Goal: Information Seeking & Learning: Check status

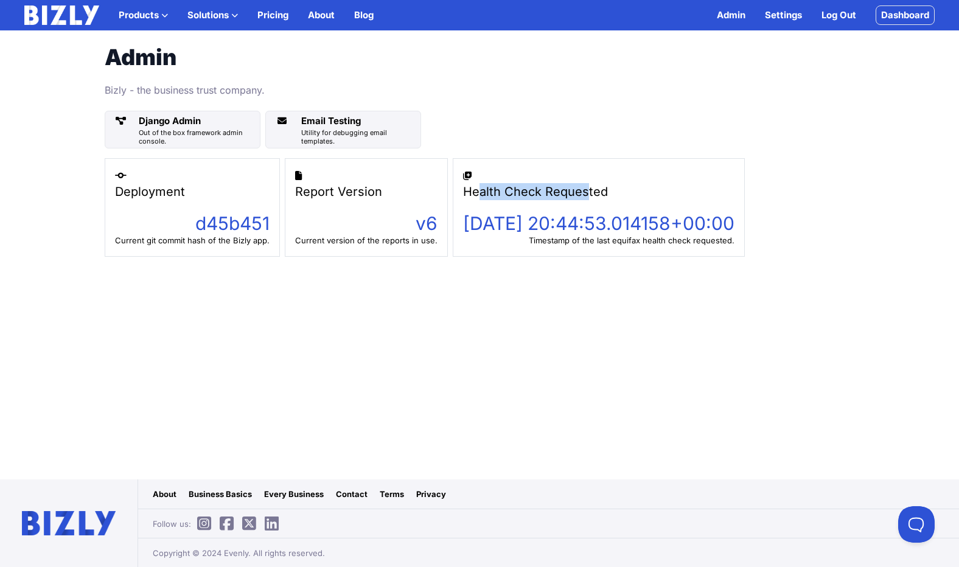
drag, startPoint x: 471, startPoint y: 195, endPoint x: 577, endPoint y: 192, distance: 106.5
click at [577, 192] on div "Health Check Requested" at bounding box center [598, 191] width 271 height 17
drag, startPoint x: 523, startPoint y: 224, endPoint x: 565, endPoint y: 218, distance: 42.4
click at [565, 218] on div "[DATE] 20:44:53.014158+00:00" at bounding box center [598, 223] width 271 height 22
click at [615, 262] on main "Admin Bizly - the business trust company. Django Admin Out of the box framework…" at bounding box center [479, 254] width 959 height 449
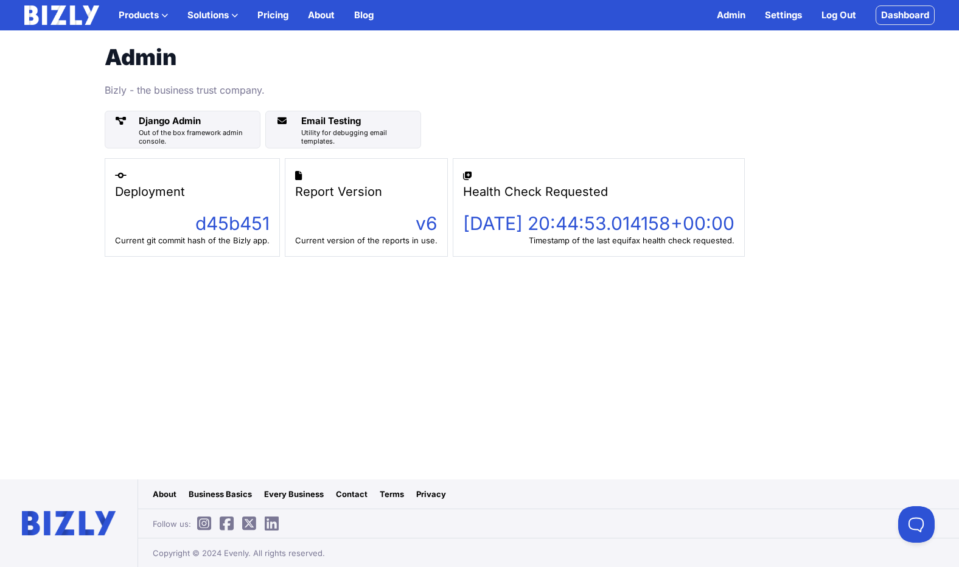
click at [534, 234] on div "Timestamp of the last equifax health check requested." at bounding box center [598, 240] width 271 height 12
click at [533, 234] on div "2025-09-10 20:44:53.014158+00:00" at bounding box center [598, 223] width 271 height 22
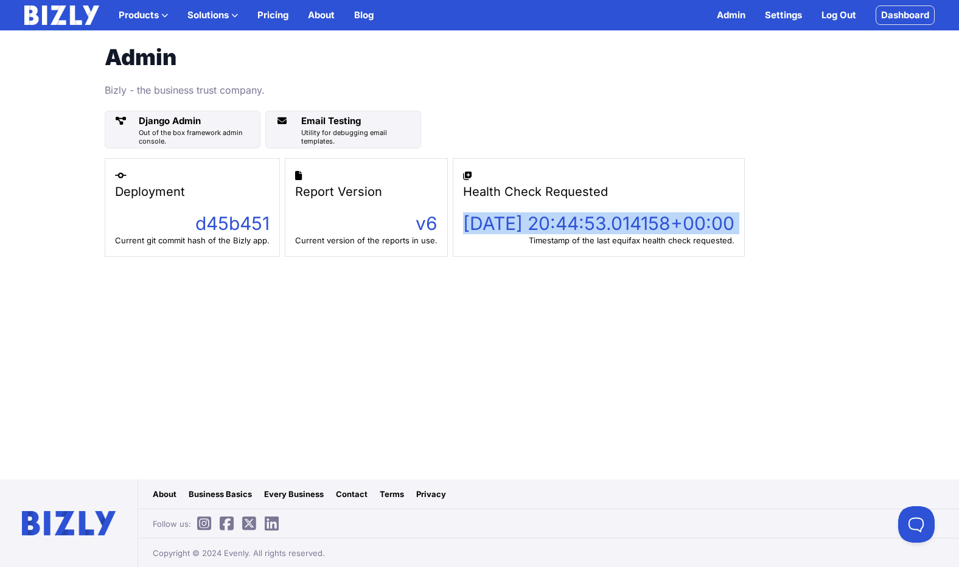
click at [533, 234] on div "2025-09-10 20:44:53.014158+00:00" at bounding box center [598, 223] width 271 height 22
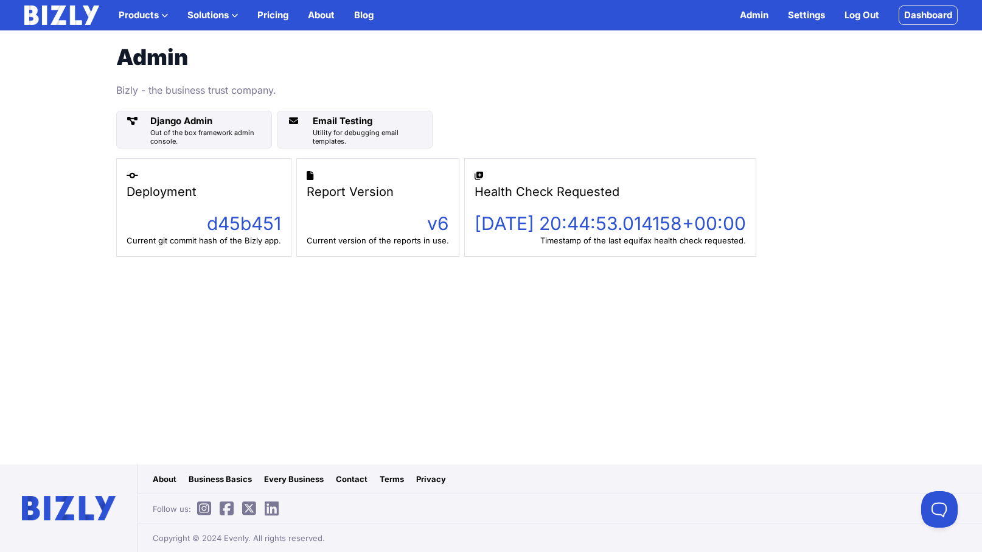
click at [471, 310] on main "Admin Bizly - the business trust company. Django Admin Out of the box framework…" at bounding box center [491, 247] width 982 height 434
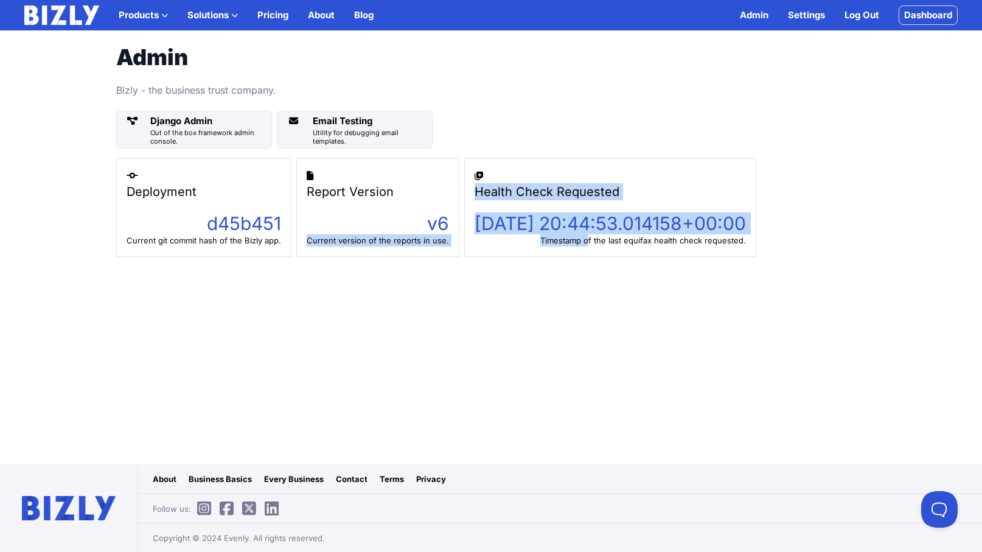
drag, startPoint x: 453, startPoint y: 223, endPoint x: 626, endPoint y: 241, distance: 175.0
click at [626, 241] on div "Deployment d45b451 Current git commit hash of the Bizly app. Report Version v6 …" at bounding box center [490, 207] width 749 height 99
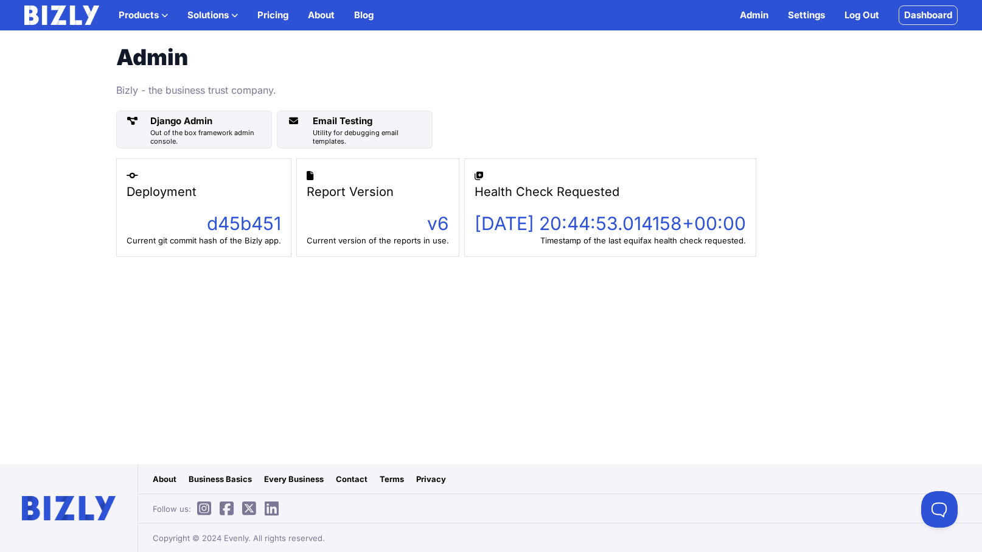
click at [655, 308] on main "Admin Bizly - the business trust company. Django Admin Out of the box framework…" at bounding box center [491, 247] width 982 height 434
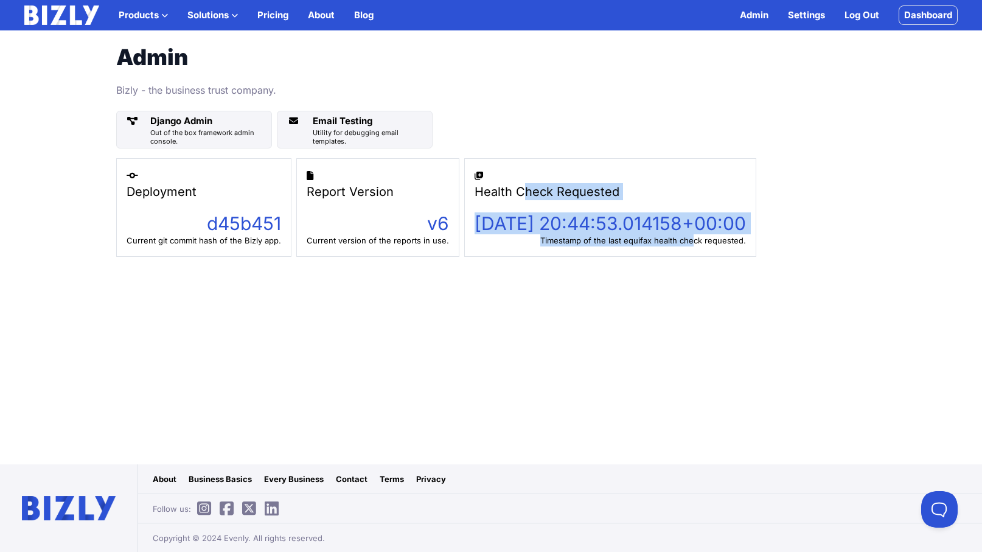
drag, startPoint x: 730, startPoint y: 243, endPoint x: 513, endPoint y: 194, distance: 222.5
click at [513, 194] on div "Health Check Requested 2025-09-10 20:44:53.014158+00:00 Timestamp of the last e…" at bounding box center [610, 207] width 292 height 99
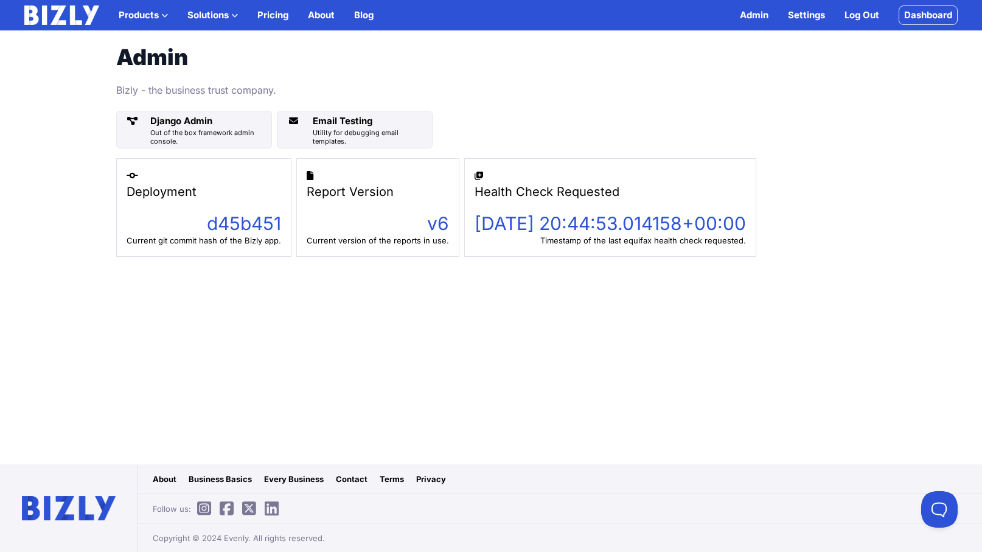
click at [505, 307] on main "Admin Bizly - the business trust company. Django Admin Out of the box framework…" at bounding box center [491, 247] width 982 height 434
